Goal: Task Accomplishment & Management: Complete application form

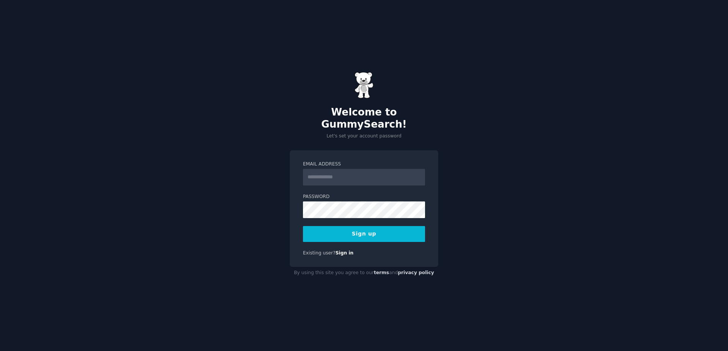
click at [326, 169] on input "Email Address" at bounding box center [364, 177] width 122 height 17
type input "**********"
click at [354, 237] on div "**********" at bounding box center [364, 209] width 149 height 117
click at [354, 231] on button "Sign up" at bounding box center [364, 234] width 122 height 16
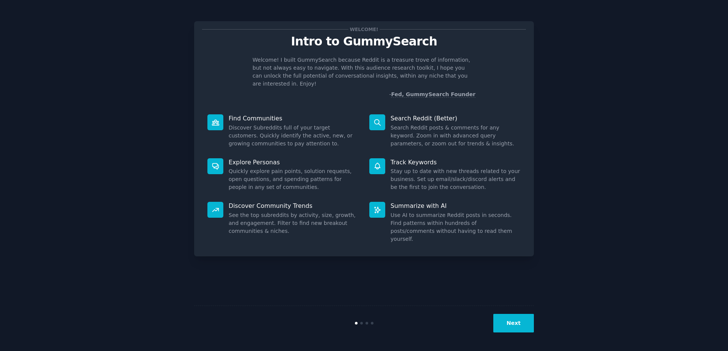
click at [515, 322] on button "Next" at bounding box center [513, 323] width 41 height 19
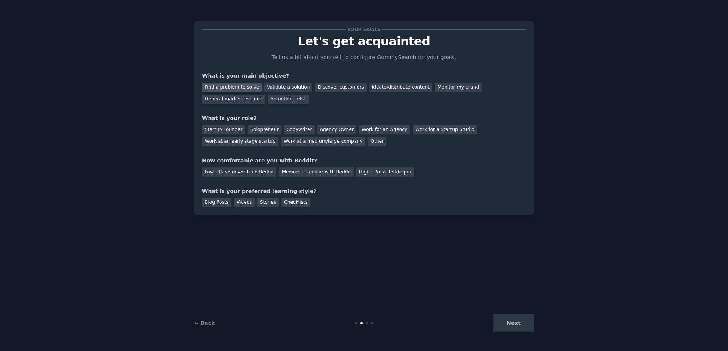
click at [247, 91] on div "Find a problem to solve" at bounding box center [232, 87] width 60 height 9
click at [265, 95] on div "General market research" at bounding box center [233, 99] width 63 height 9
click at [239, 86] on div "Find a problem to solve" at bounding box center [232, 87] width 60 height 9
click at [268, 128] on div "Solopreneur" at bounding box center [264, 129] width 33 height 9
click at [316, 172] on div "Medium - Familiar with Reddit" at bounding box center [316, 172] width 74 height 9
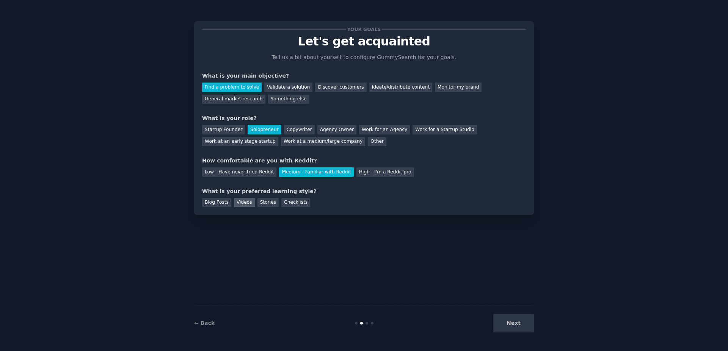
click at [237, 202] on div "Videos" at bounding box center [244, 202] width 21 height 9
click at [521, 325] on button "Next" at bounding box center [513, 323] width 41 height 19
